Goal: Task Accomplishment & Management: Manage account settings

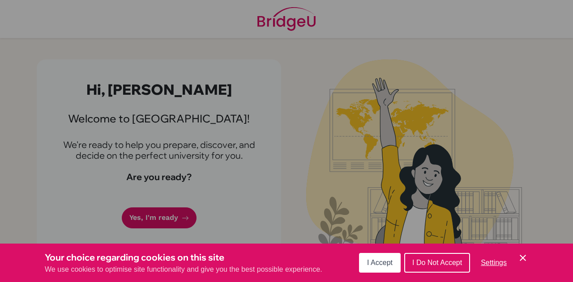
click at [523, 262] on icon "Cookie Control Close Icon" at bounding box center [522, 258] width 11 height 11
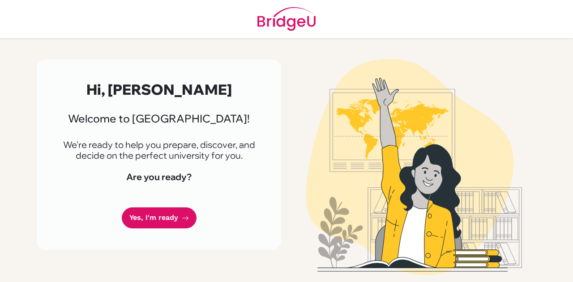
click at [164, 219] on link "Yes, I'm ready" at bounding box center [159, 218] width 75 height 21
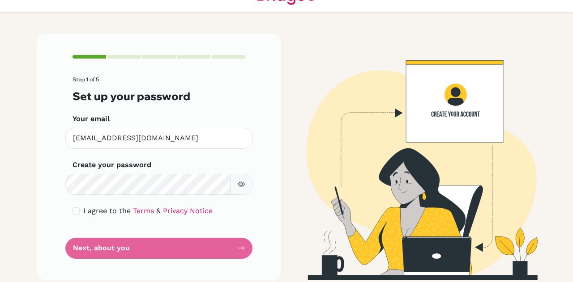
scroll to position [28, 0]
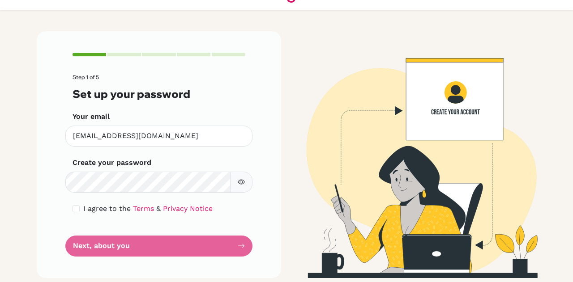
click at [72, 209] on input "checkbox" at bounding box center [75, 208] width 7 height 7
checkbox input "true"
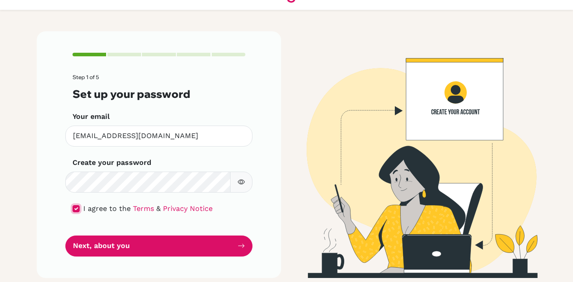
scroll to position [31, 0]
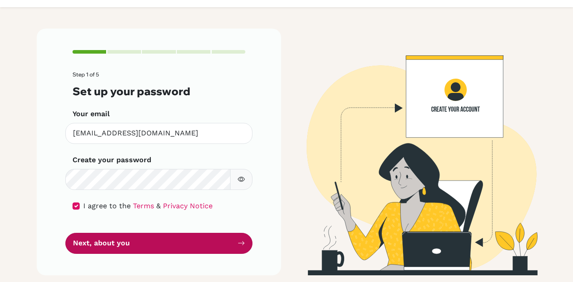
click at [99, 239] on button "Next, about you" at bounding box center [158, 243] width 187 height 21
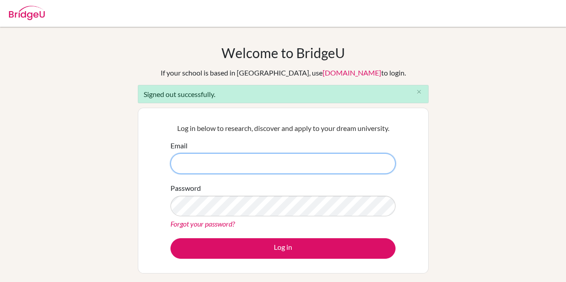
click at [289, 162] on input "Email" at bounding box center [282, 163] width 225 height 21
type input "[EMAIL_ADDRESS][DOMAIN_NAME]"
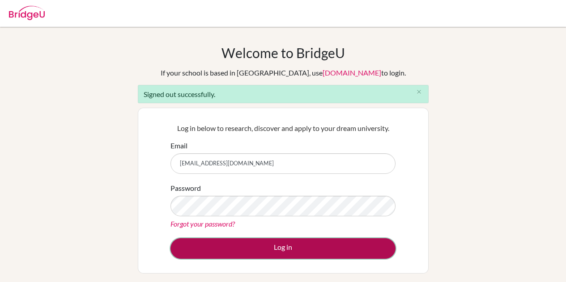
click at [269, 248] on button "Log in" at bounding box center [282, 249] width 225 height 21
